Goal: Information Seeking & Learning: Learn about a topic

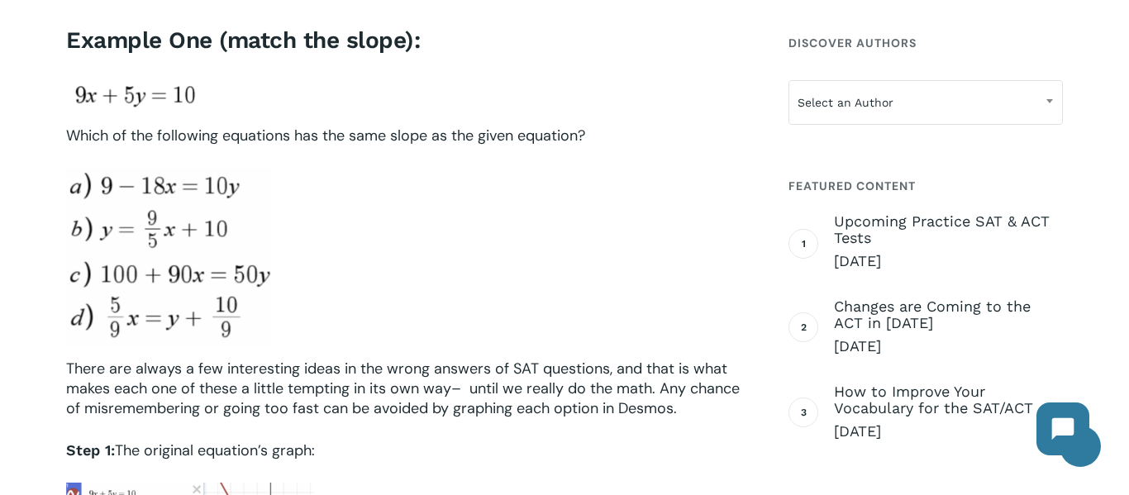
scroll to position [1079, 0]
click at [169, 90] on img at bounding box center [134, 94] width 136 height 36
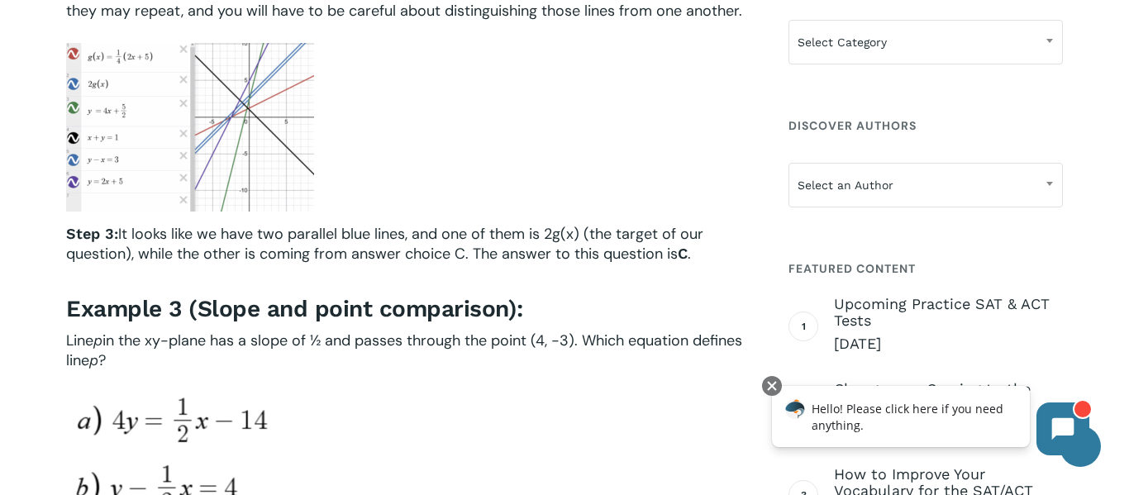
scroll to position [2754, 0]
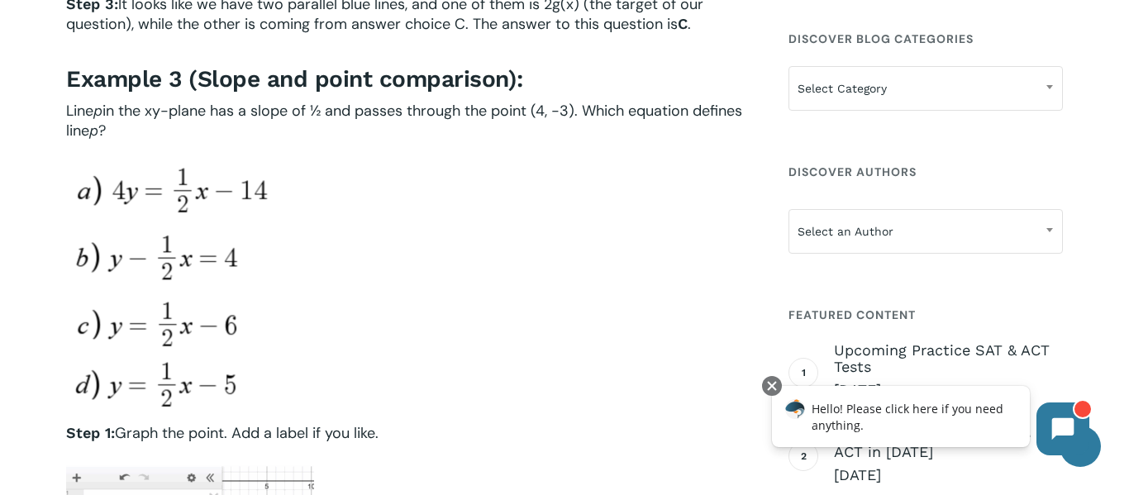
scroll to position [2984, 0]
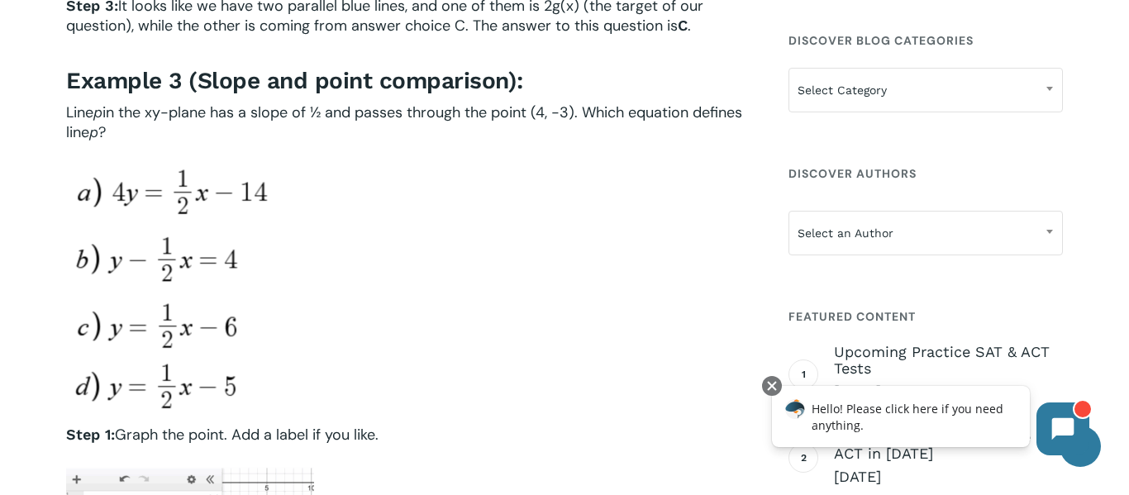
click at [635, 352] on div at bounding box center [407, 288] width 682 height 248
click at [387, 174] on div at bounding box center [407, 288] width 682 height 248
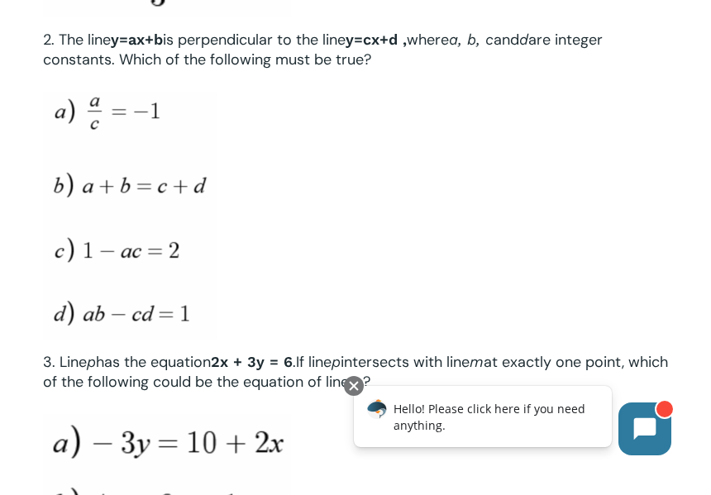
scroll to position [5112, 0]
